Goal: Transaction & Acquisition: Book appointment/travel/reservation

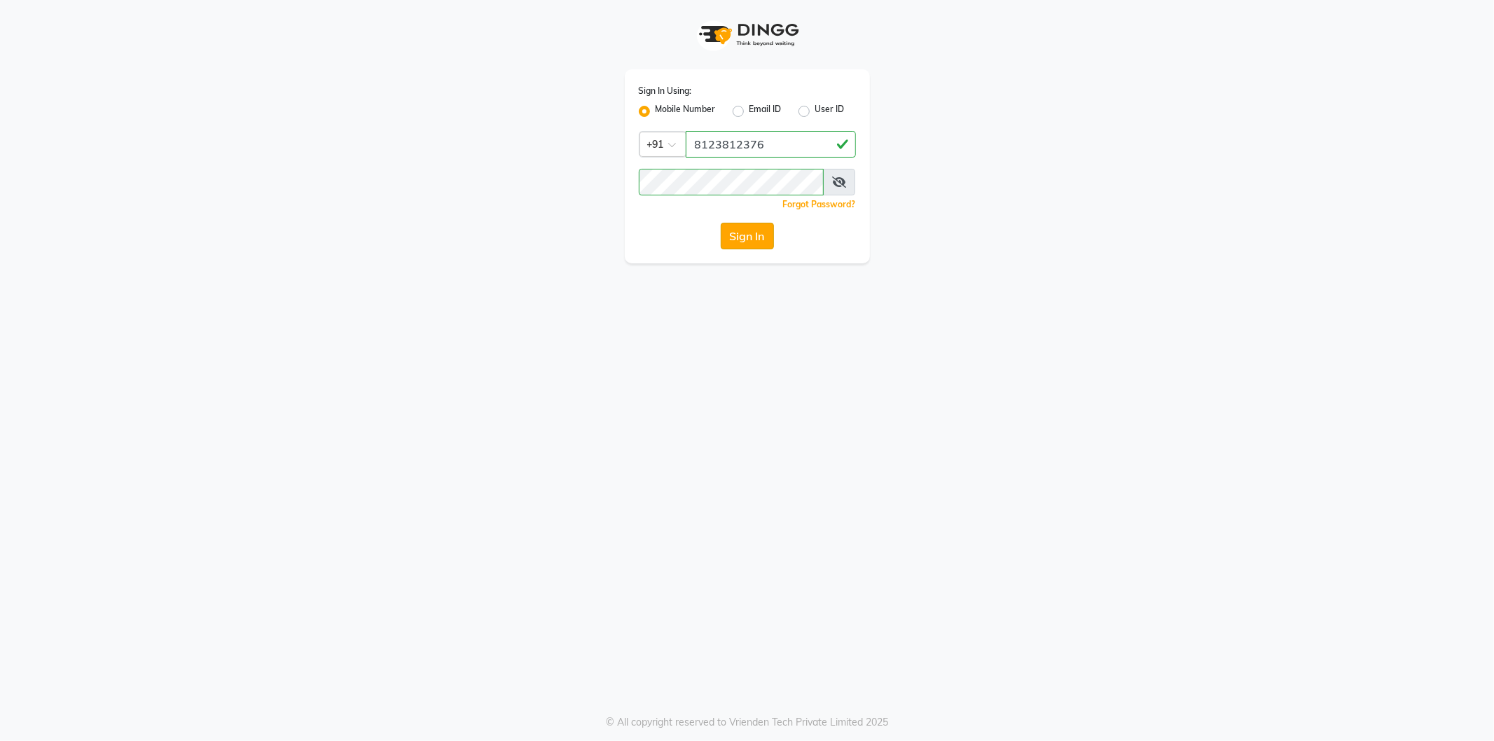
drag, startPoint x: 0, startPoint y: 0, endPoint x: 737, endPoint y: 238, distance: 774.5
click at [737, 238] on button "Sign In" at bounding box center [747, 236] width 53 height 27
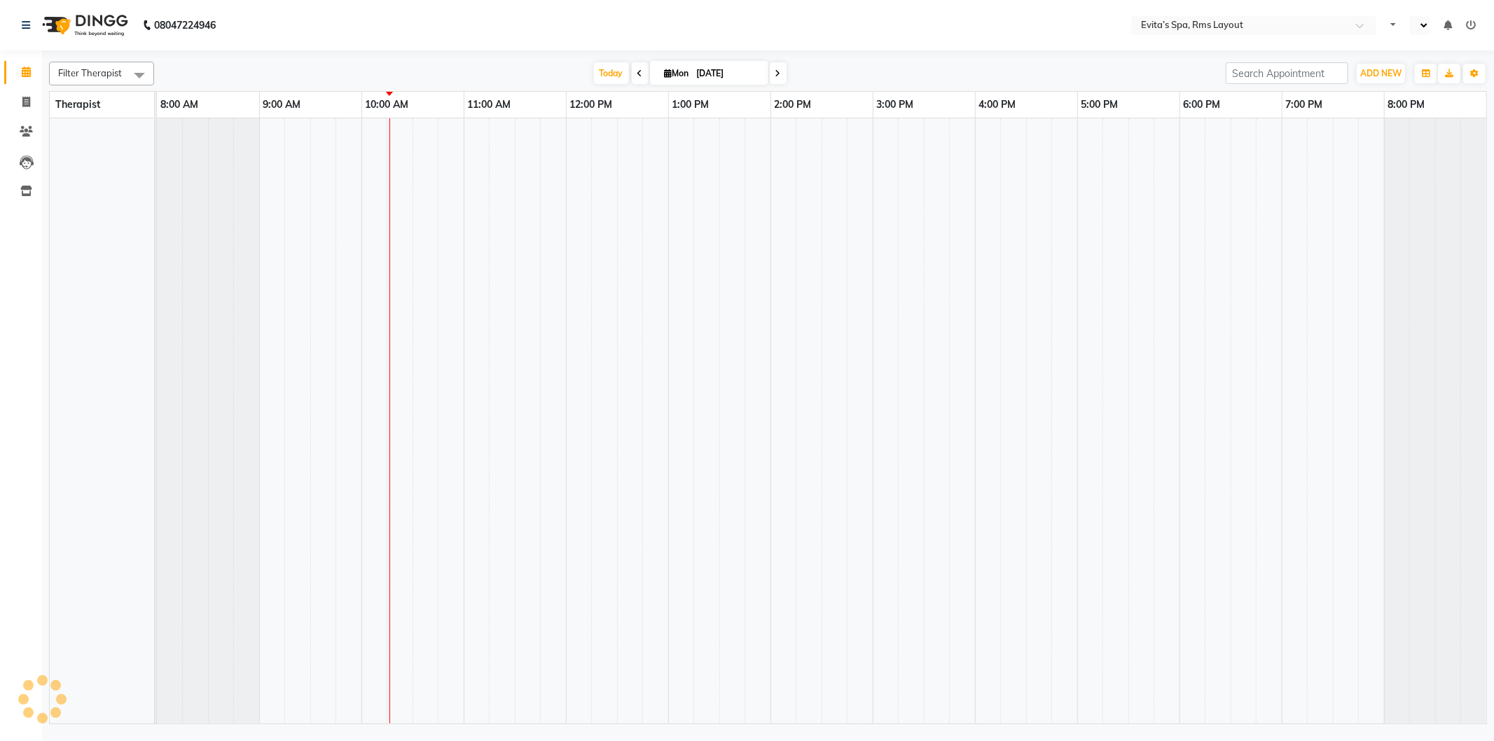
select select "en"
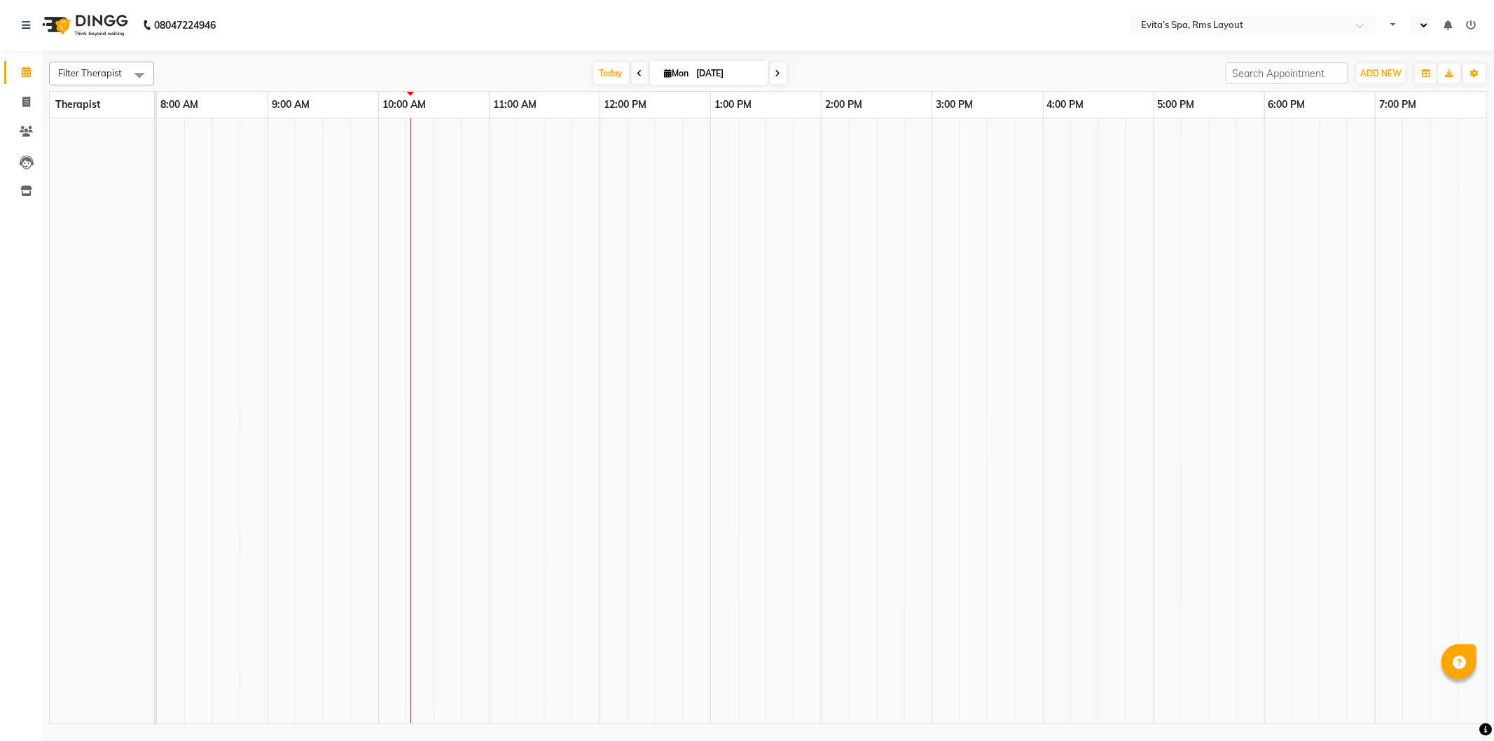
select select "en"
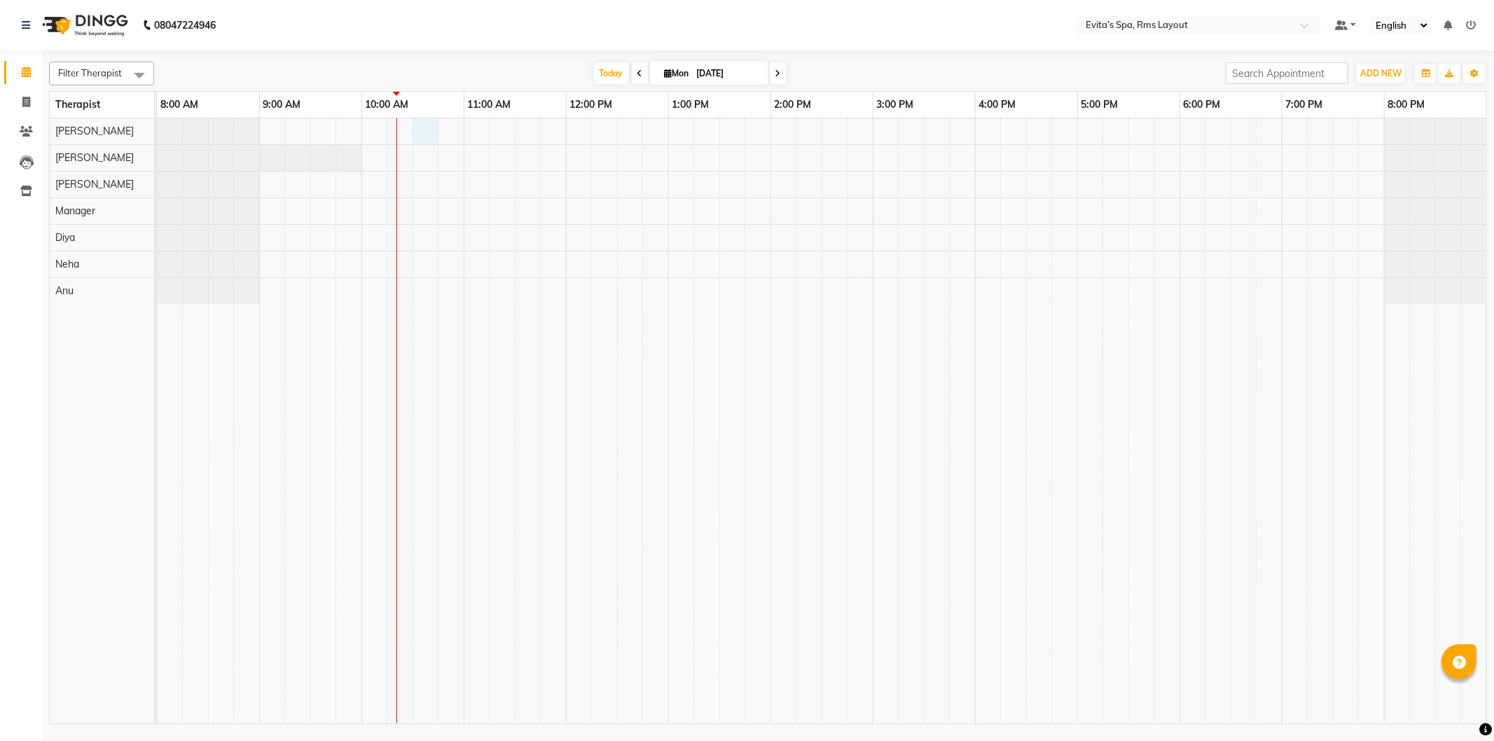
click at [422, 129] on div at bounding box center [822, 420] width 1330 height 605
select select "70221"
select select "tentative"
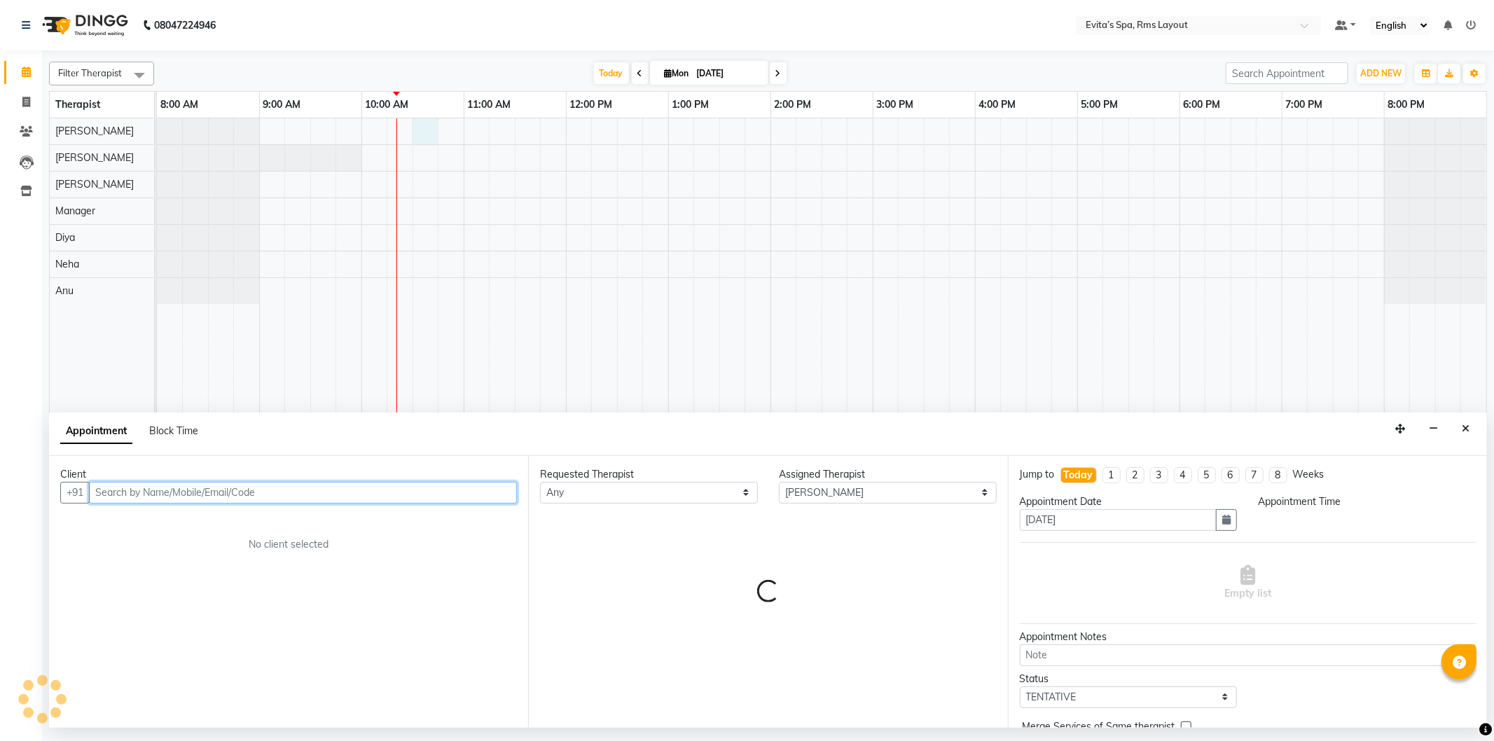
select select "630"
click at [266, 487] on input "text" at bounding box center [303, 493] width 428 height 22
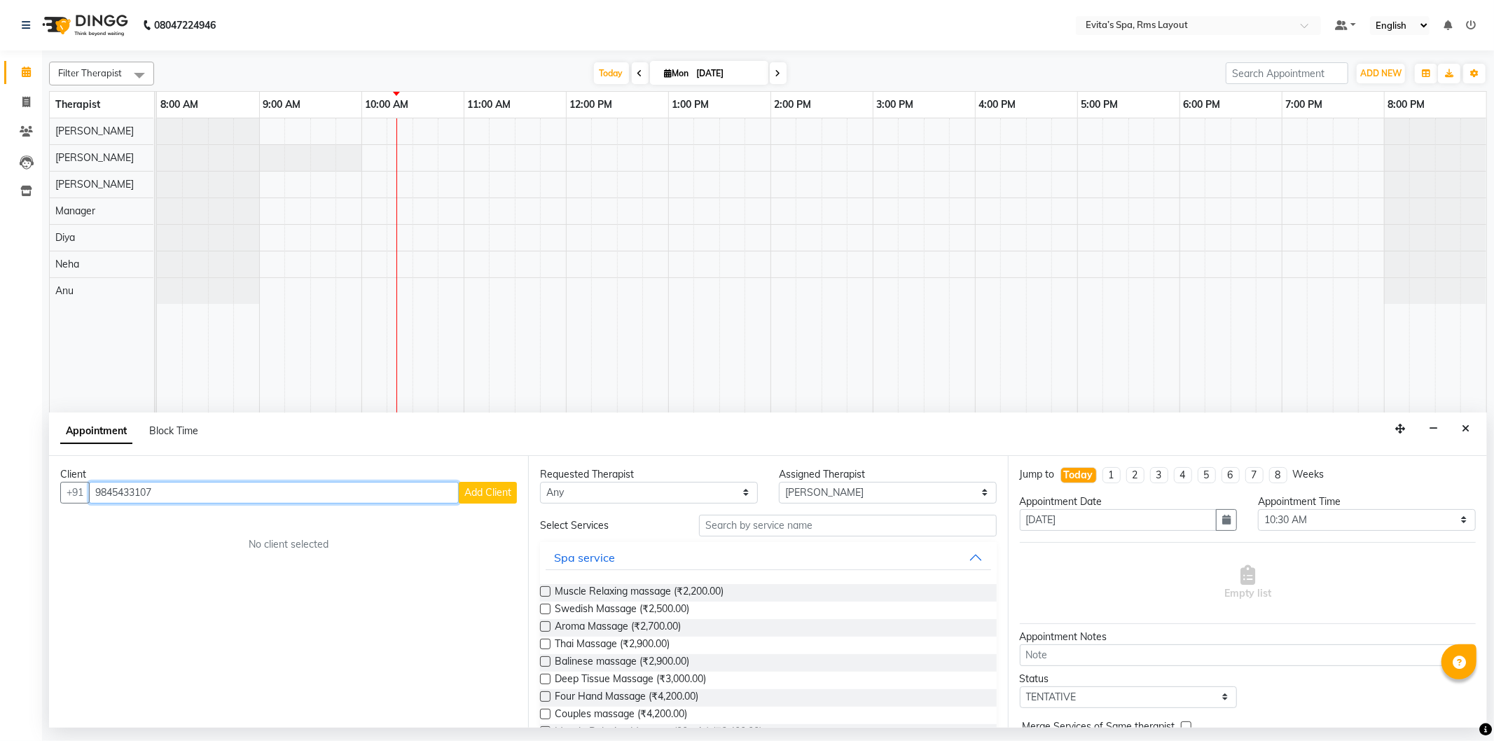
click at [106, 490] on input "9845433107" at bounding box center [274, 493] width 370 height 22
click at [119, 490] on input "9845433107" at bounding box center [274, 493] width 370 height 22
click at [130, 491] on input "9845433107" at bounding box center [274, 493] width 370 height 22
click at [139, 492] on input "9845433107" at bounding box center [274, 493] width 370 height 22
type input "9845433107"
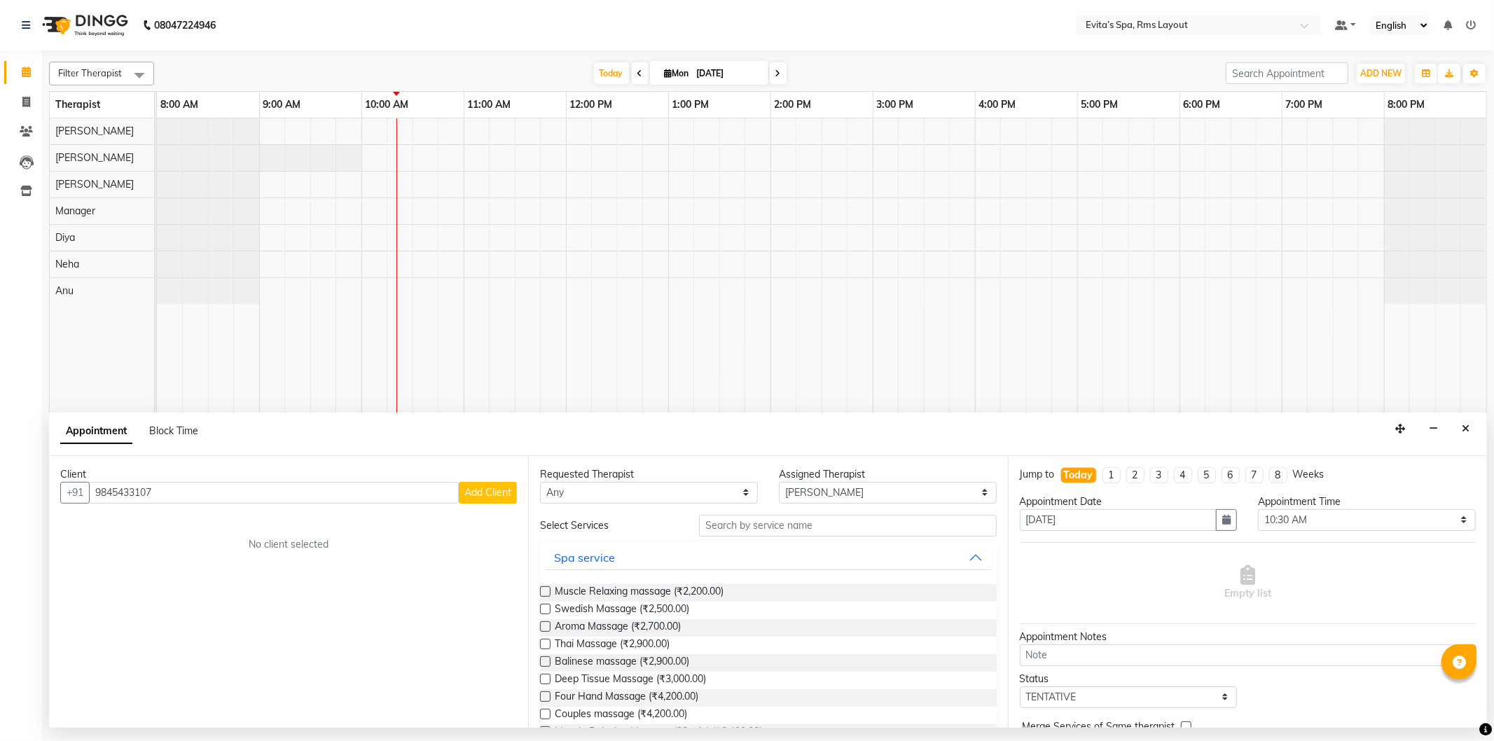
click at [462, 493] on button "Add Client" at bounding box center [488, 493] width 58 height 22
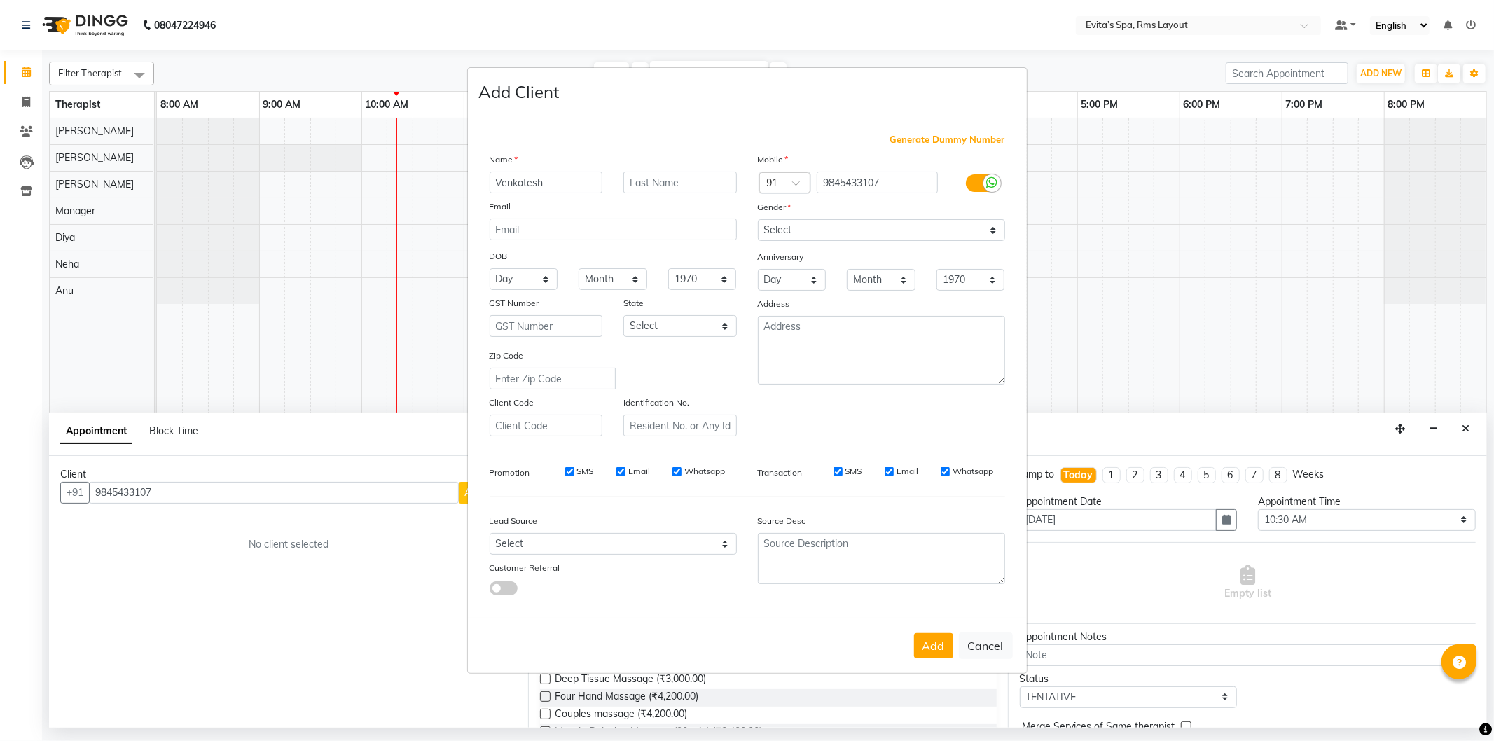
type input "Venkatesh"
click at [792, 230] on select "Select Male Female Other Prefer Not To Say" at bounding box center [881, 230] width 247 height 22
click at [806, 235] on select "Select Male Female Other Prefer Not To Say" at bounding box center [881, 230] width 247 height 22
click at [822, 233] on select "Select Male Female Other Prefer Not To Say" at bounding box center [881, 230] width 247 height 22
click at [850, 228] on select "Select Male Female Other Prefer Not To Say" at bounding box center [881, 230] width 247 height 22
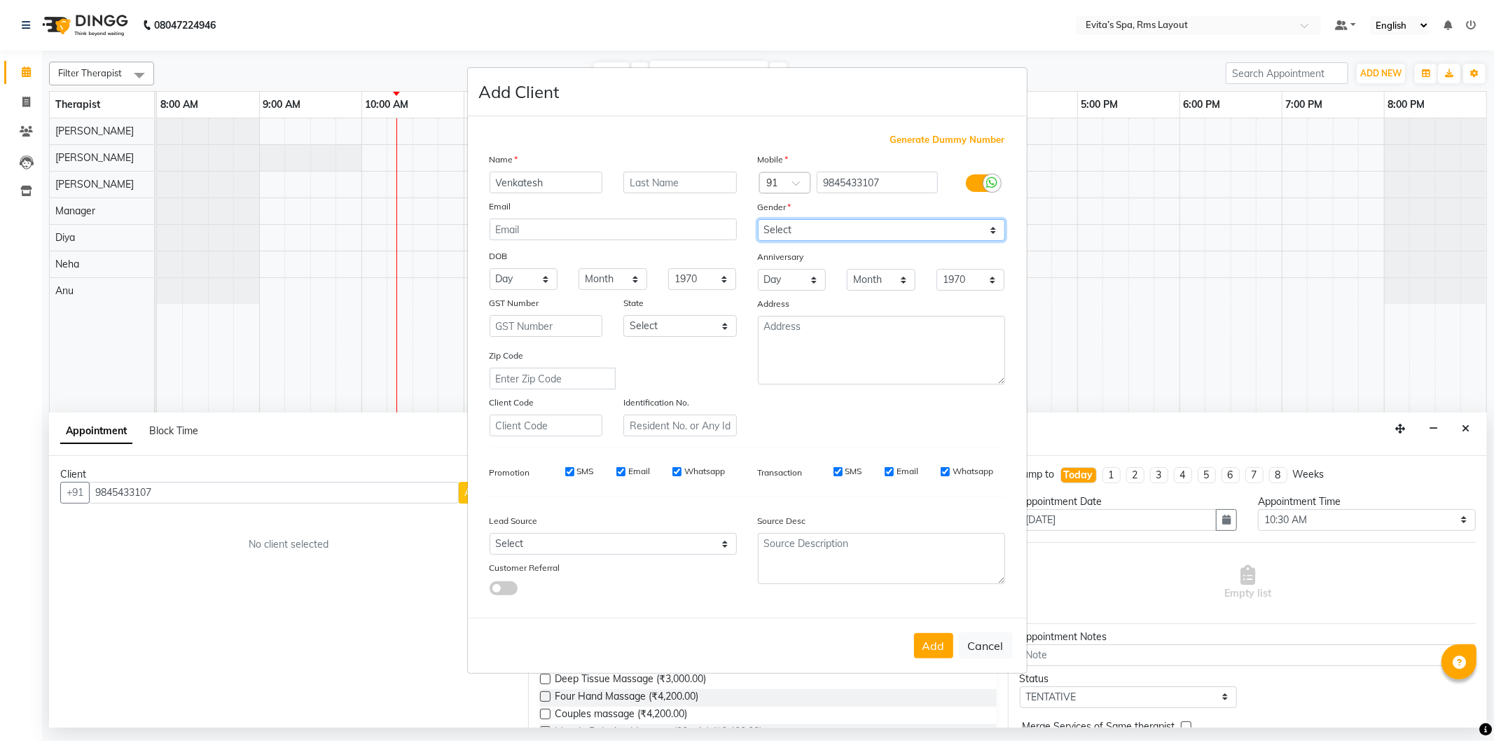
click at [823, 231] on select "Select Male Female Other Prefer Not To Say" at bounding box center [881, 230] width 247 height 22
select select "male"
click at [758, 219] on select "Select Male Female Other Prefer Not To Say" at bounding box center [881, 230] width 247 height 22
click at [932, 637] on button "Add" at bounding box center [933, 645] width 39 height 25
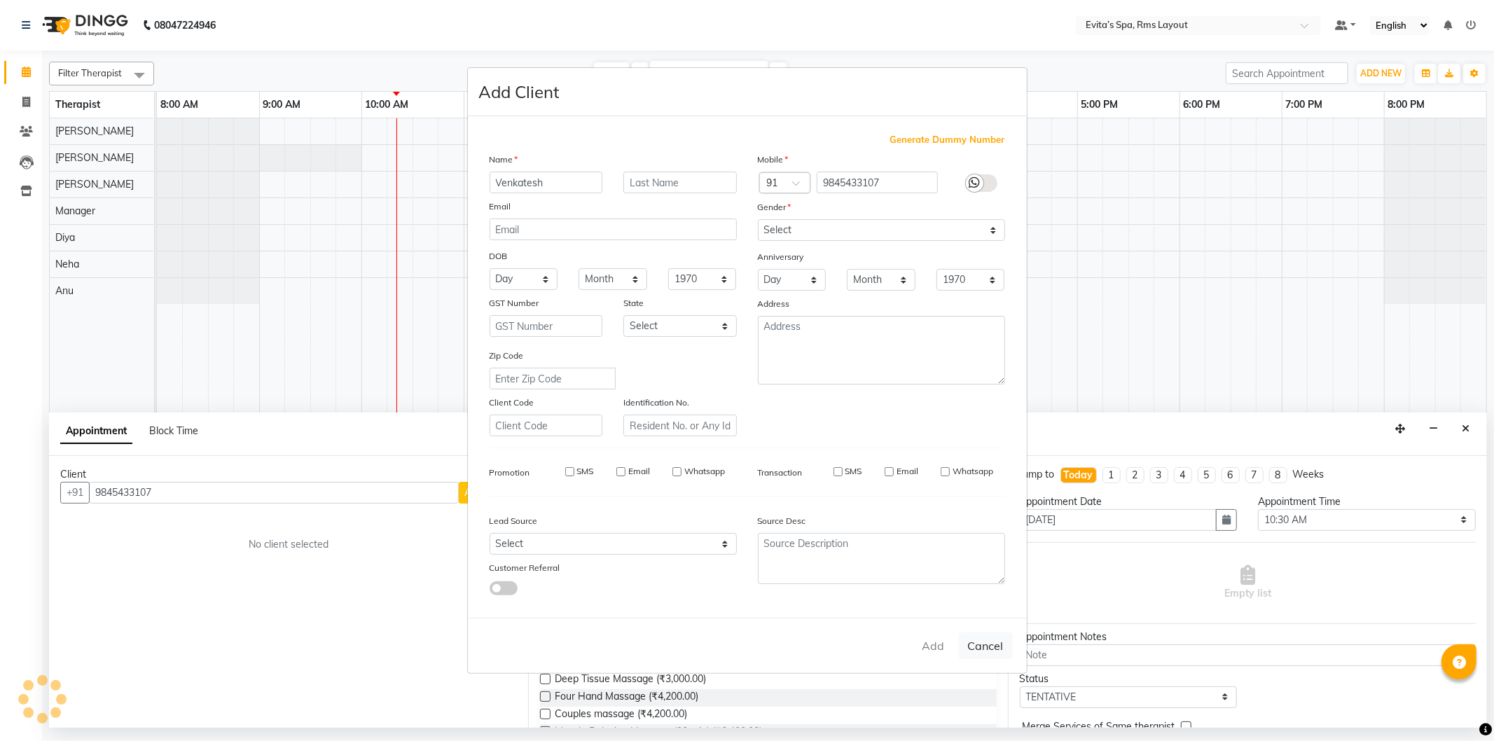
type input "98******07"
select select
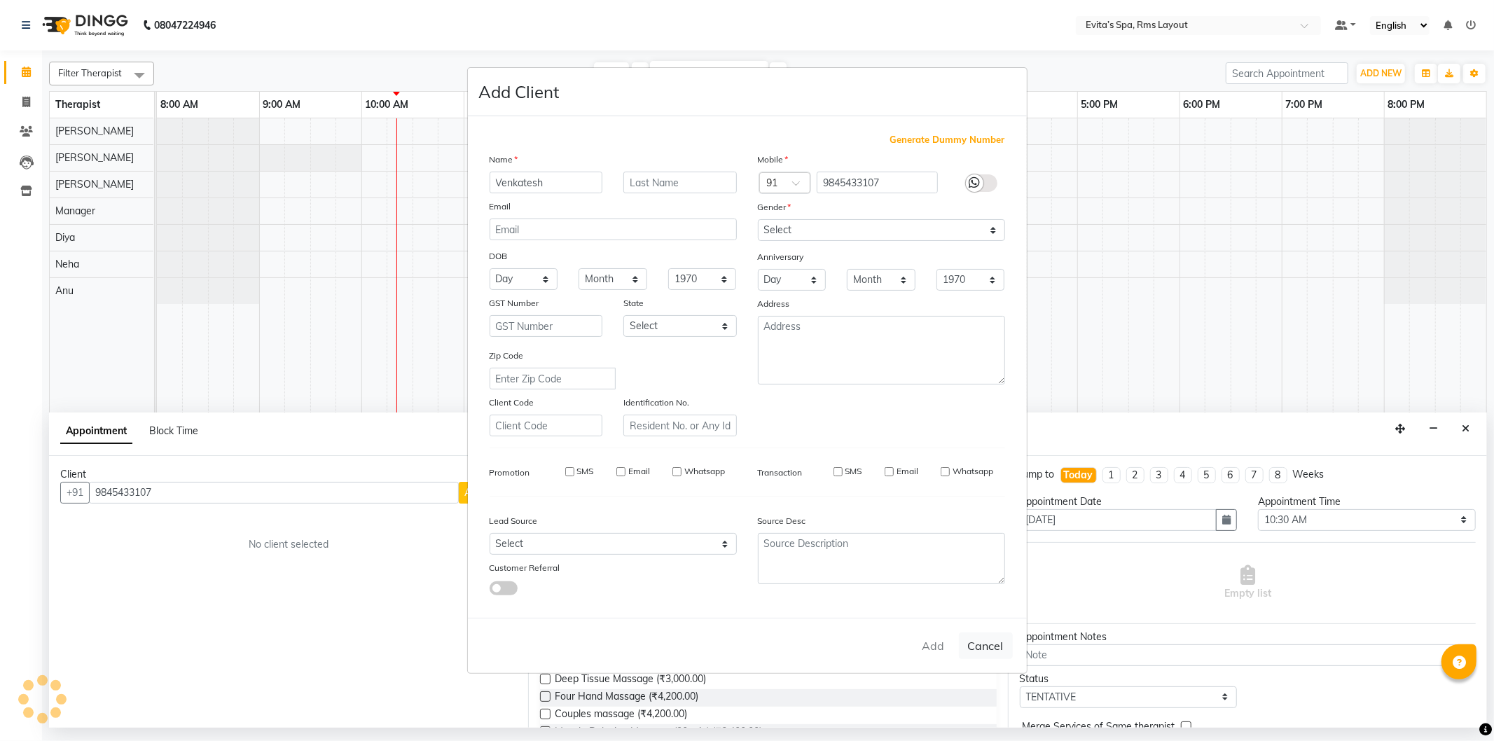
select select
checkbox input "false"
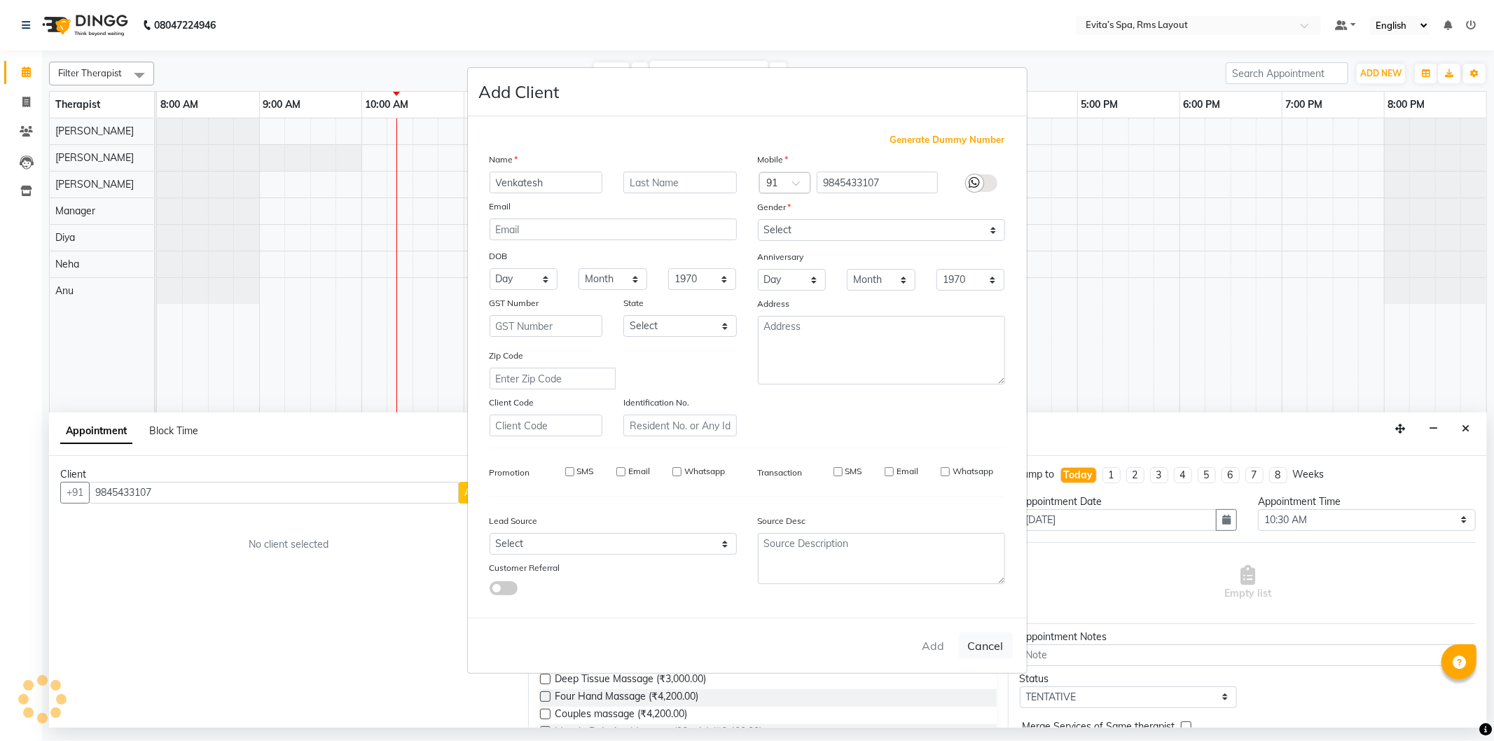
checkbox input "false"
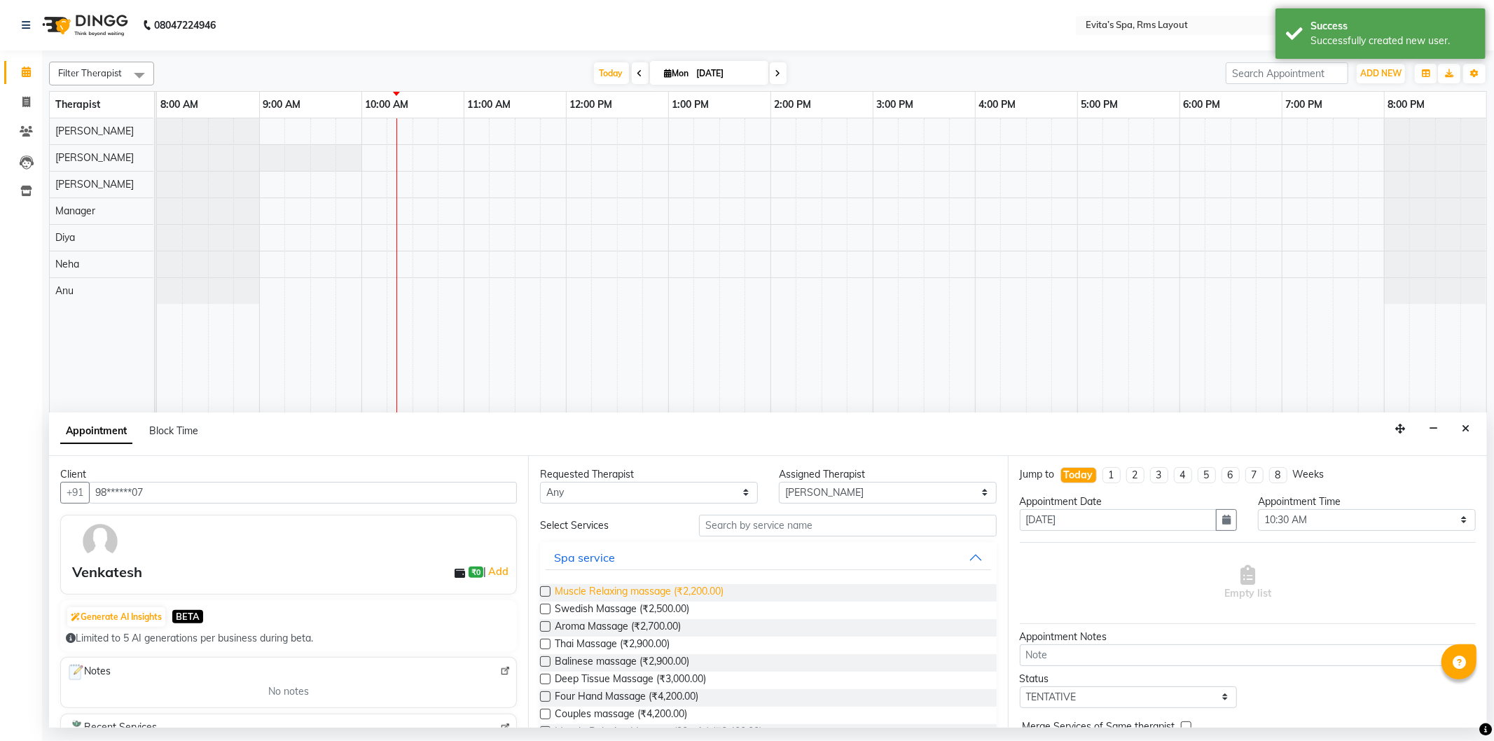
click at [704, 587] on span "Muscle Relaxing massage (₹2,200.00)" at bounding box center [639, 593] width 169 height 18
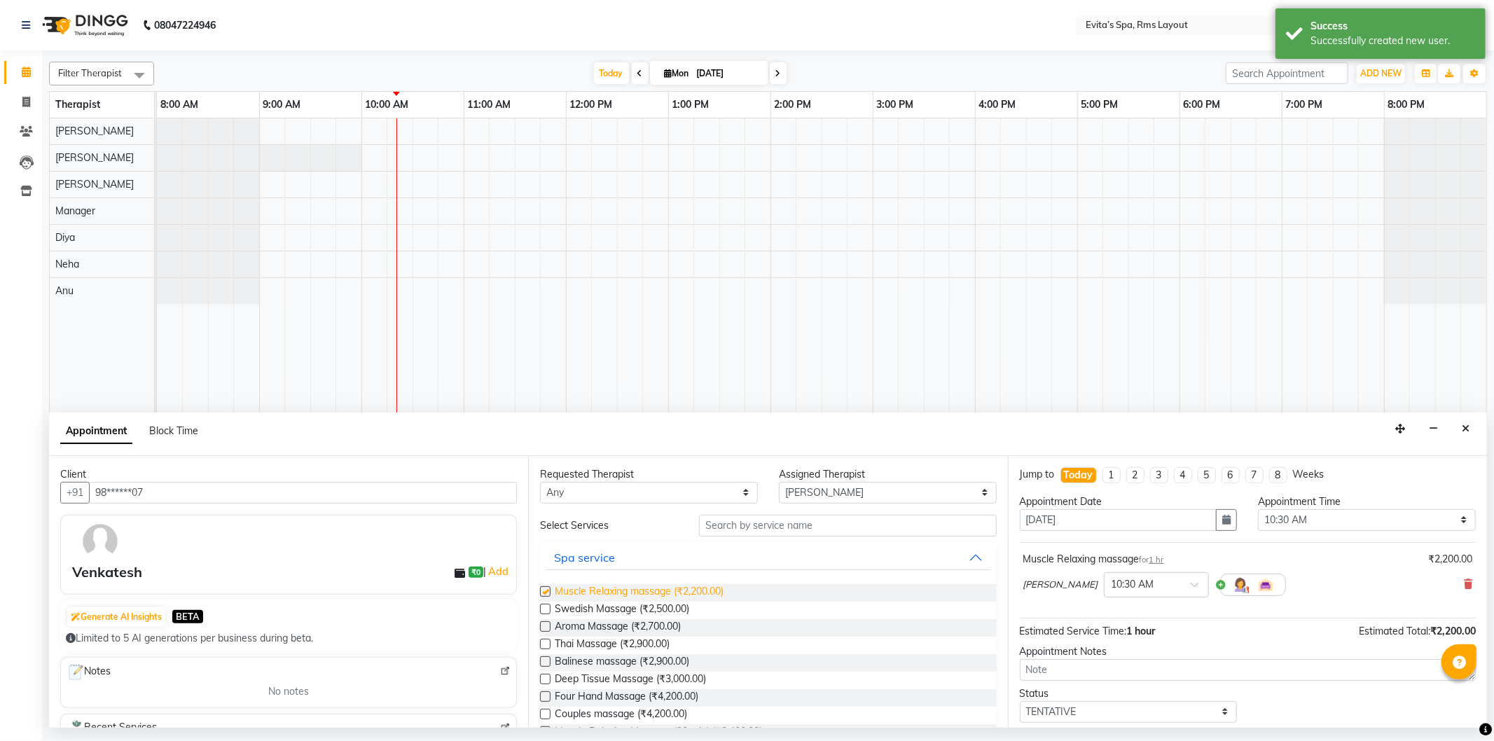
checkbox input "false"
click at [1108, 715] on select "Select TENTATIVE CONFIRM CHECK-IN UPCOMING" at bounding box center [1129, 712] width 218 height 22
click at [1091, 710] on select "Select TENTATIVE CONFIRM CHECK-IN UPCOMING" at bounding box center [1129, 712] width 218 height 22
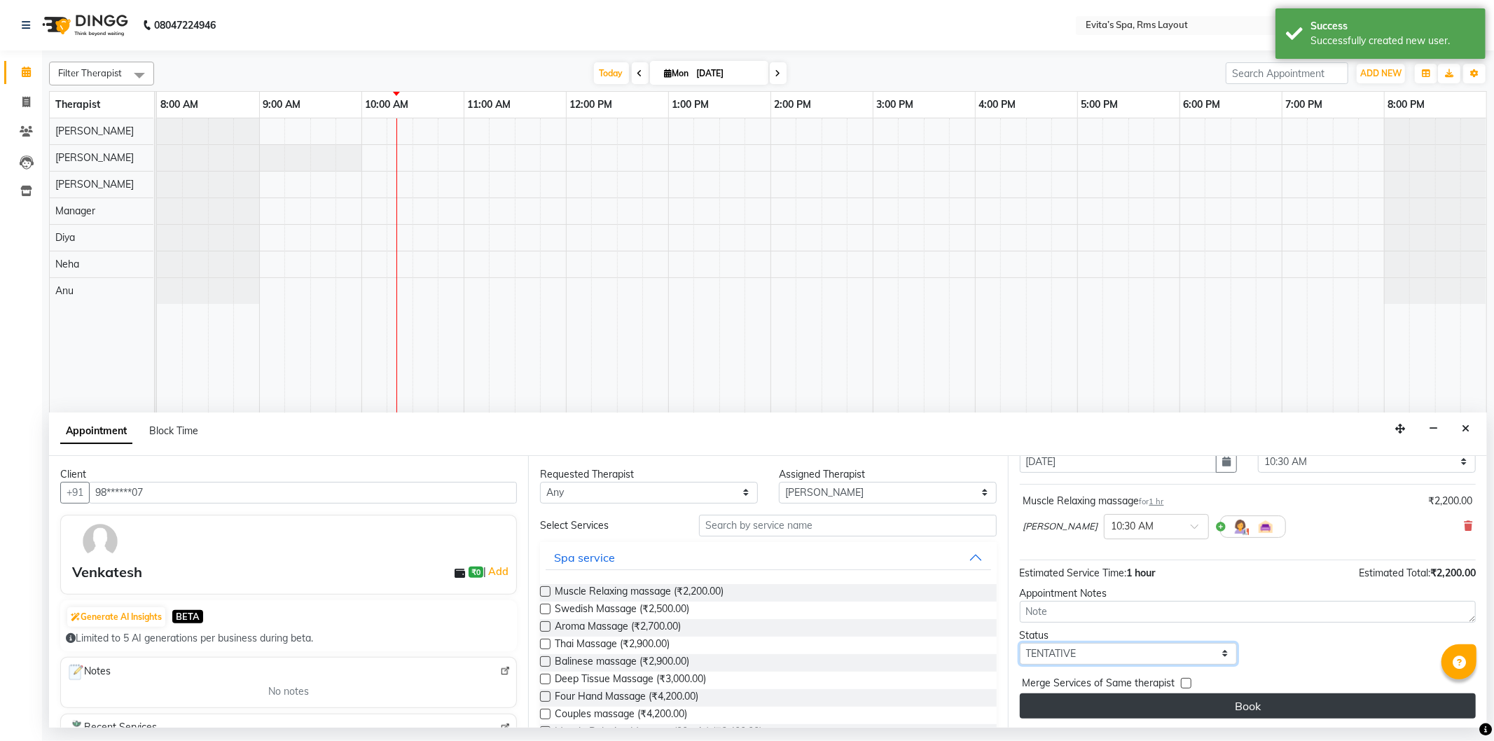
scroll to position [60, 0]
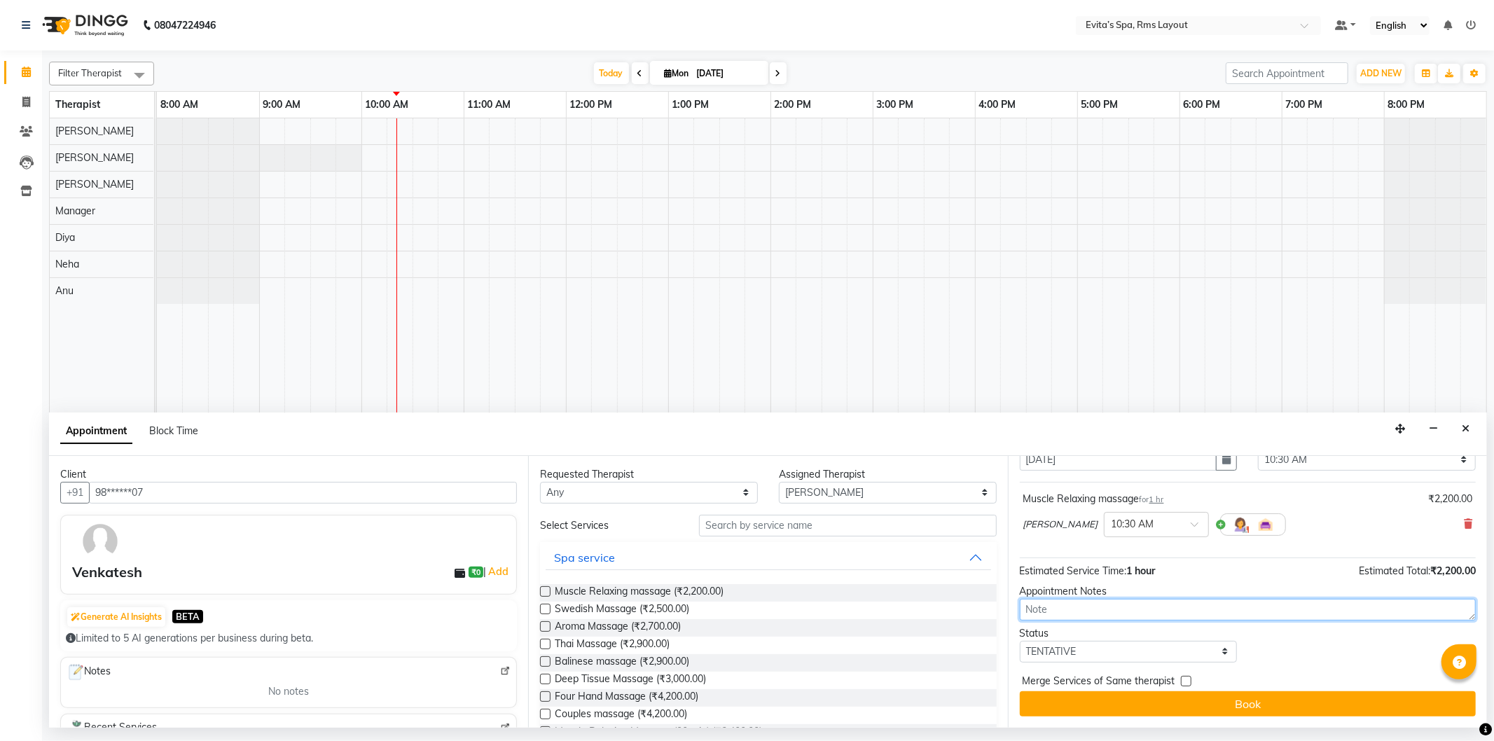
click at [1091, 612] on textarea at bounding box center [1248, 610] width 456 height 22
click at [1086, 654] on select "Select TENTATIVE CONFIRM CHECK-IN UPCOMING" at bounding box center [1129, 652] width 218 height 22
select select "confirm booking"
click at [1020, 641] on select "Select TENTATIVE CONFIRM CHECK-IN UPCOMING" at bounding box center [1129, 652] width 218 height 22
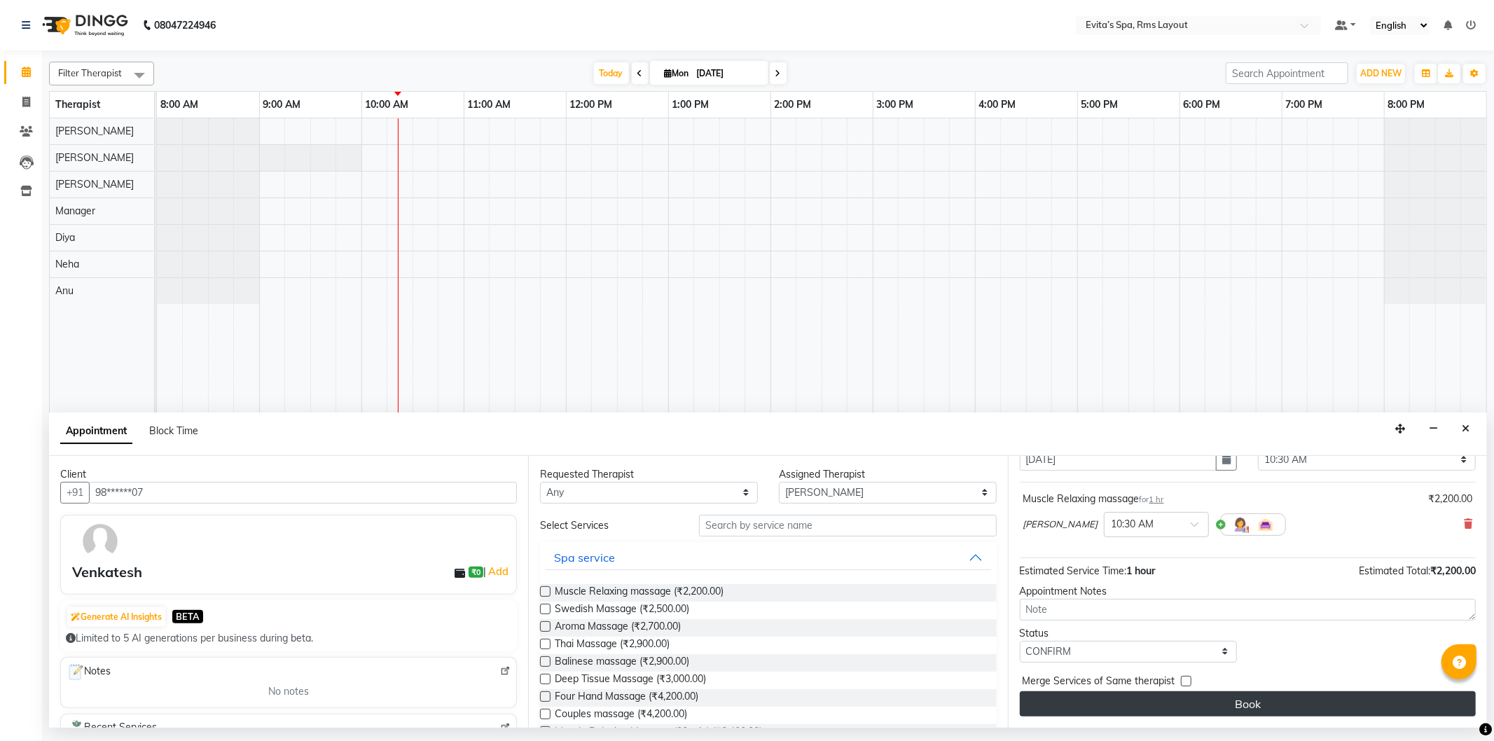
click at [1206, 704] on button "Book" at bounding box center [1248, 703] width 456 height 25
